Goal: Information Seeking & Learning: Find specific page/section

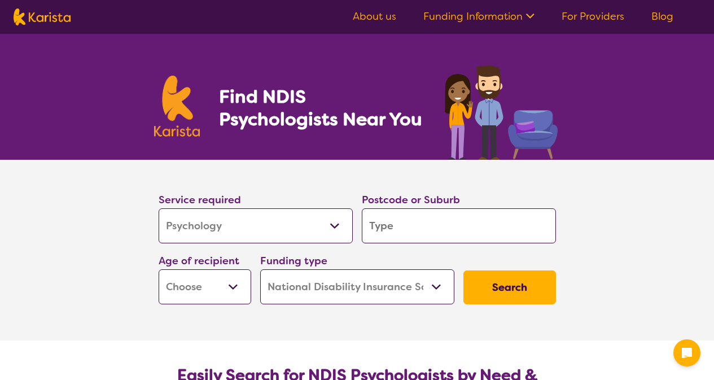
select select "Psychology"
select select "NDIS"
select select "Psychology"
select select "NDIS"
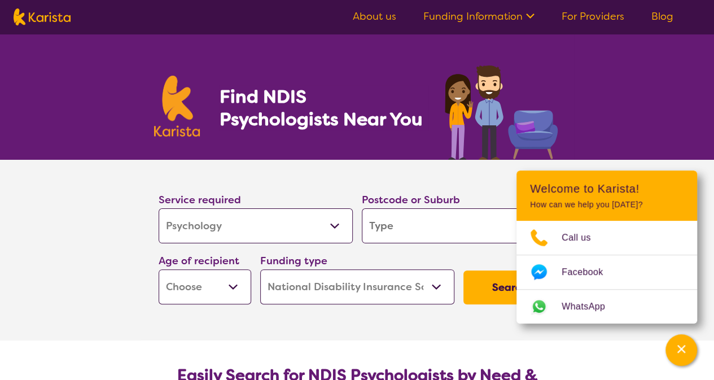
type input "w"
type input "wi"
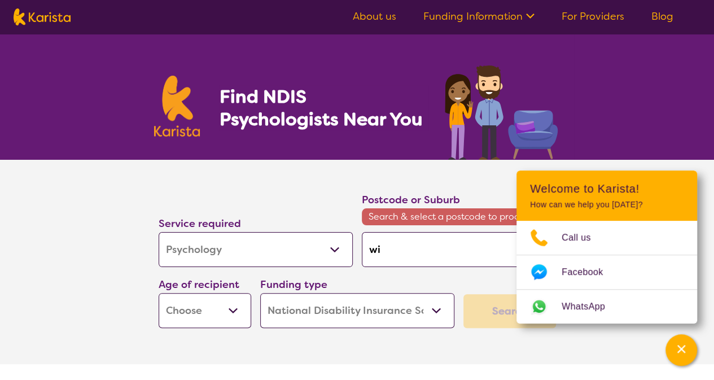
type input "wil"
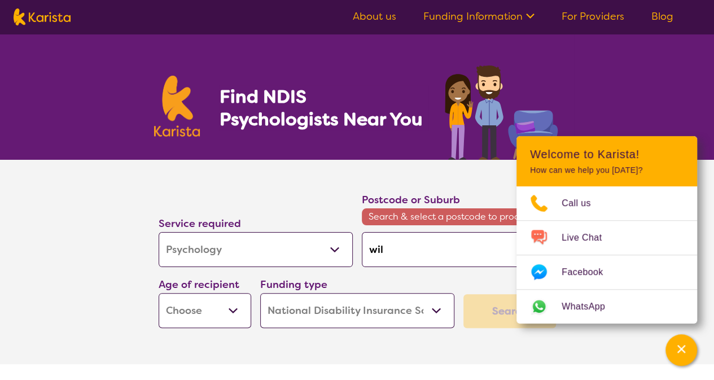
type input "will"
click at [426, 278] on div "Funding type Home Care Package (HCP) National Disability Insurance Scheme (NDIS…" at bounding box center [357, 302] width 194 height 52
click at [478, 277] on div "Service required Allied Health Assistant Assessment ([MEDICAL_DATA] or [MEDICAL…" at bounding box center [357, 260] width 407 height 146
click at [681, 347] on icon "Channel Menu" at bounding box center [681, 348] width 11 height 11
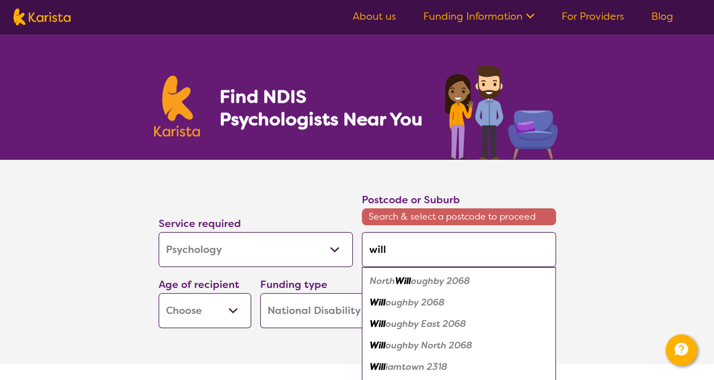
click at [388, 251] on input "will" at bounding box center [459, 249] width 194 height 35
type input "[PERSON_NAME]"
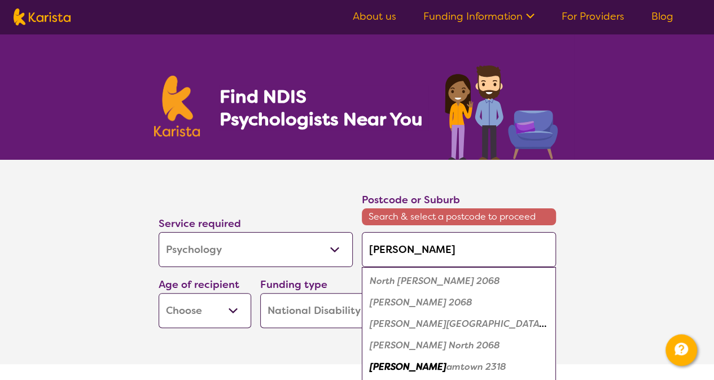
type input "[PERSON_NAME]"
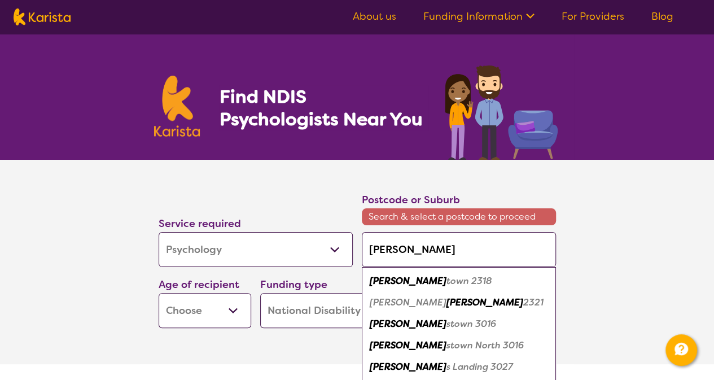
click at [447, 326] on em "stown 3016" at bounding box center [472, 324] width 50 height 12
type input "3016"
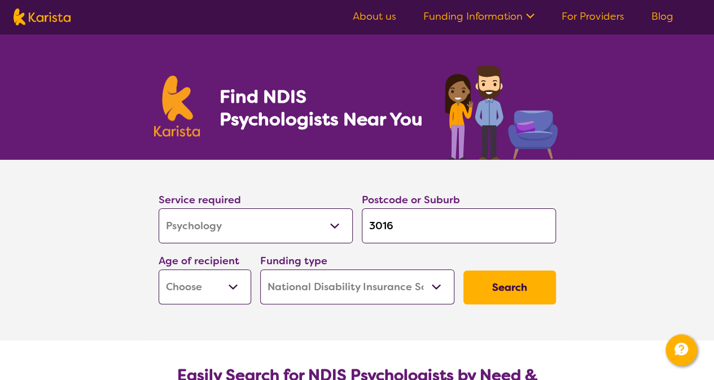
click at [239, 287] on select "Early Childhood - 0 to 9 Child - 10 to 11 Adolescent - 12 to 17 Adult - 18 to 6…" at bounding box center [205, 286] width 93 height 35
select select "AS"
click at [159, 269] on select "Early Childhood - 0 to 9 Child - 10 to 11 Adolescent - 12 to 17 Adult - 18 to 6…" at bounding box center [205, 286] width 93 height 35
select select "AS"
click at [435, 282] on select "Home Care Package (HCP) National Disability Insurance Scheme (NDIS) I don't know" at bounding box center [357, 286] width 194 height 35
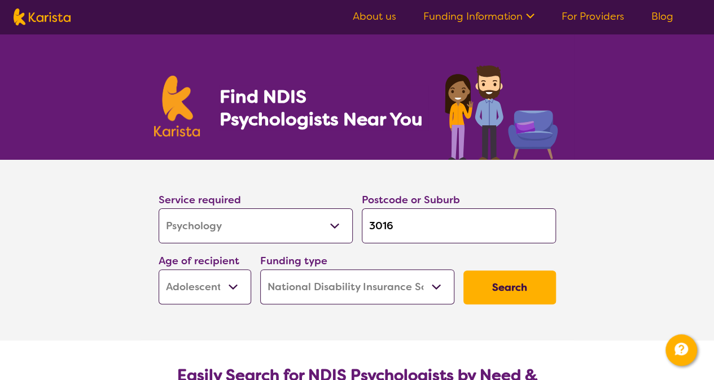
click at [435, 282] on select "Home Care Package (HCP) National Disability Insurance Scheme (NDIS) I don't know" at bounding box center [357, 286] width 194 height 35
click at [497, 292] on button "Search" at bounding box center [510, 287] width 93 height 34
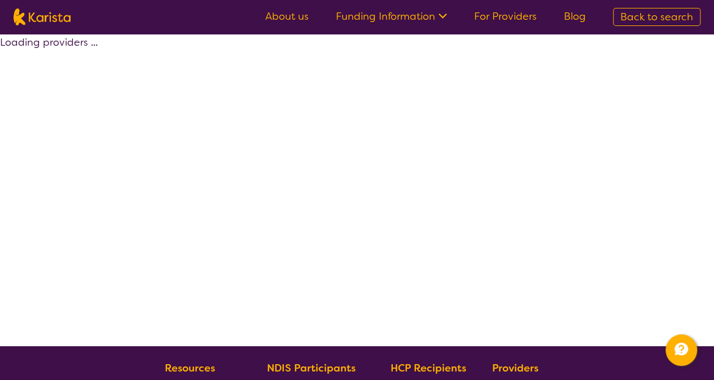
select select "by_score"
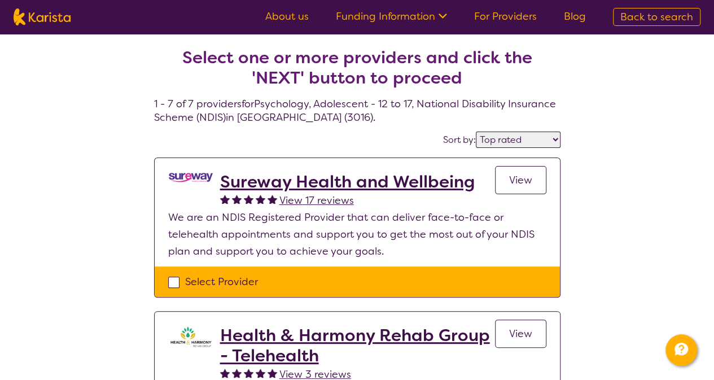
select select "Psychology"
select select "AS"
select select "NDIS"
select select "Psychology"
select select "AS"
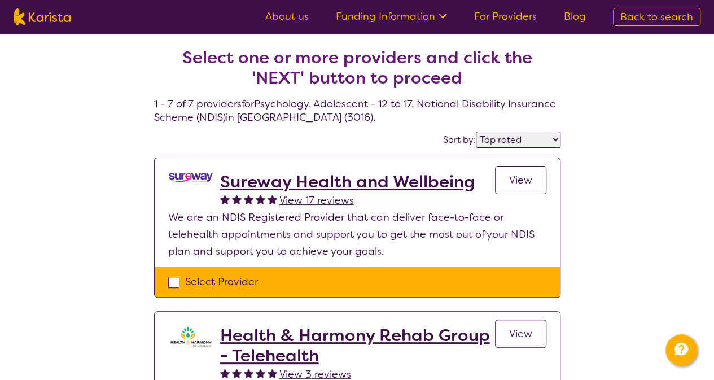
select select "NDIS"
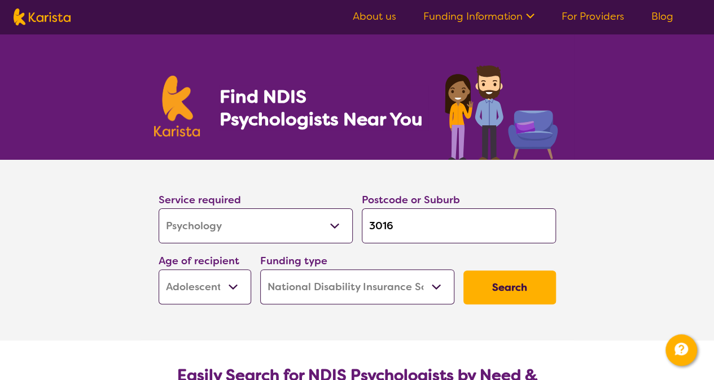
click at [335, 224] on select "Allied Health Assistant Assessment ([MEDICAL_DATA] or [MEDICAL_DATA]) Behaviour…" at bounding box center [256, 225] width 194 height 35
